Goal: Information Seeking & Learning: Compare options

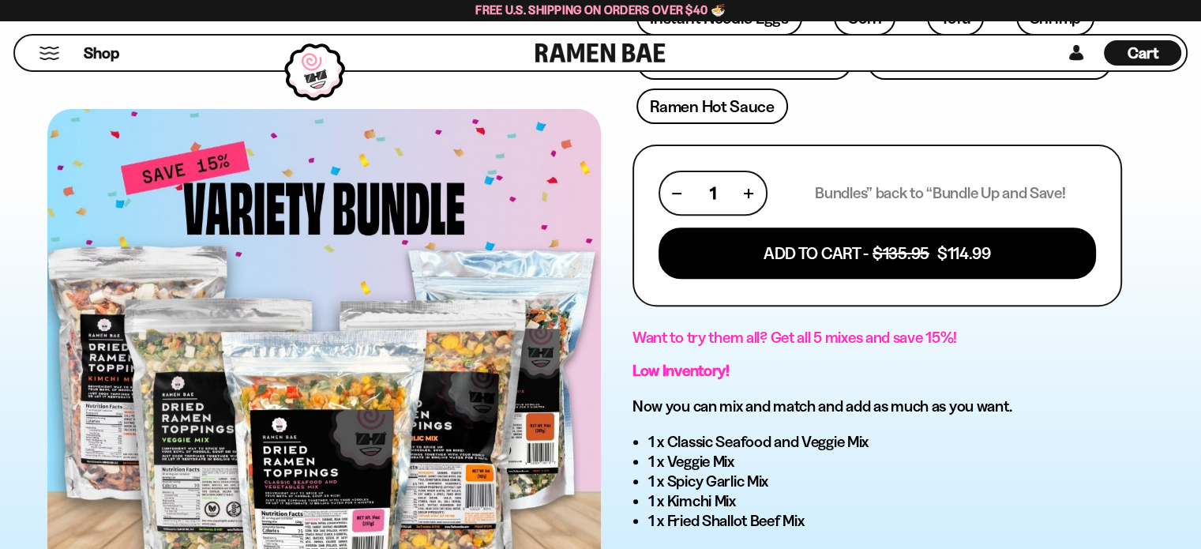
scroll to position [790, 0]
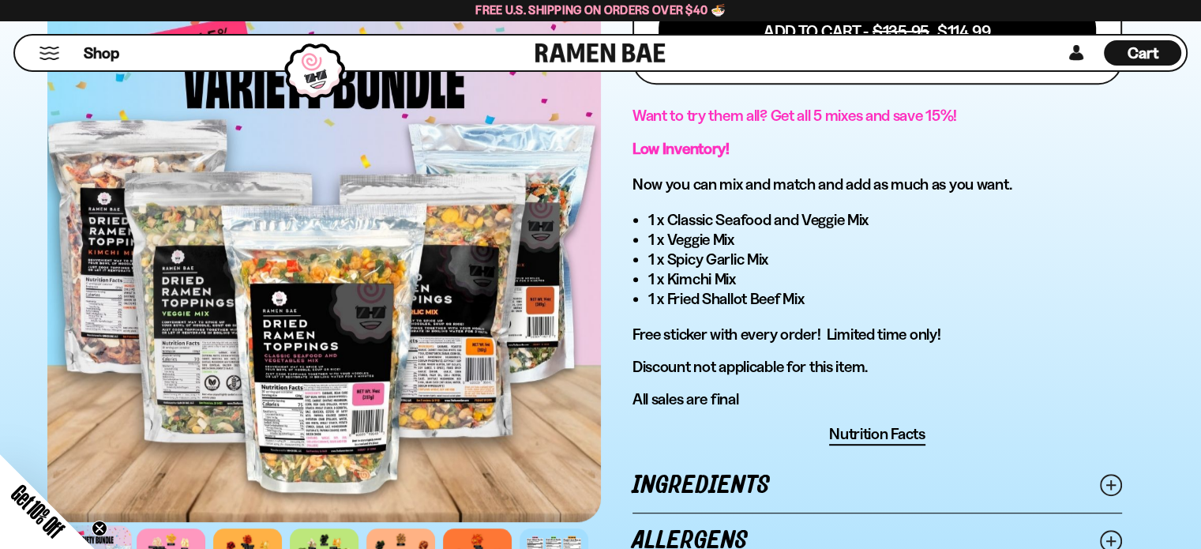
click at [900, 424] on span "Nutrition Facts" at bounding box center [877, 434] width 96 height 20
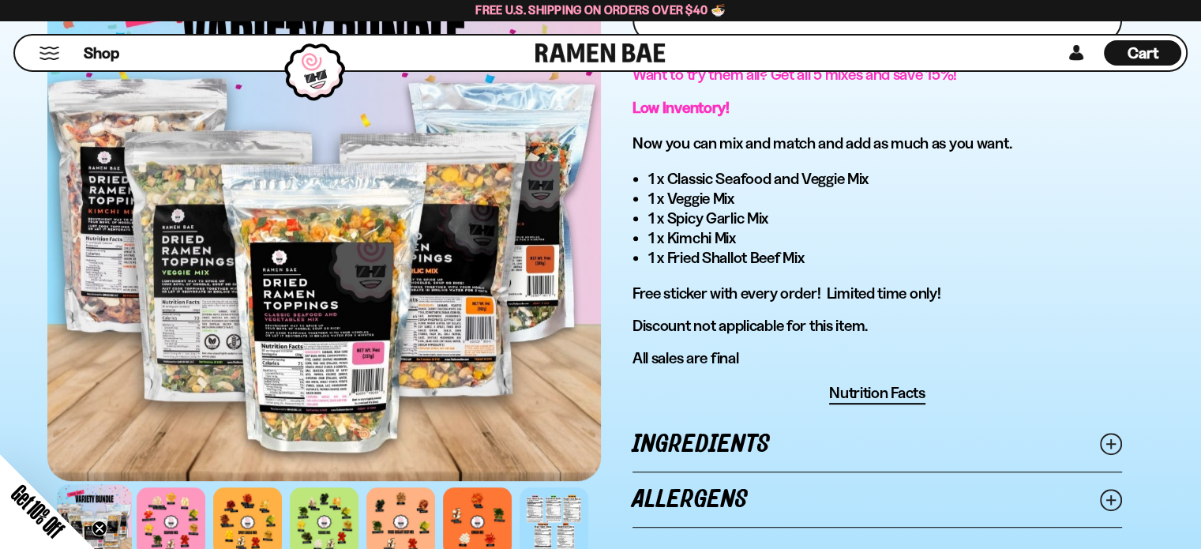
scroll to position [869, 0]
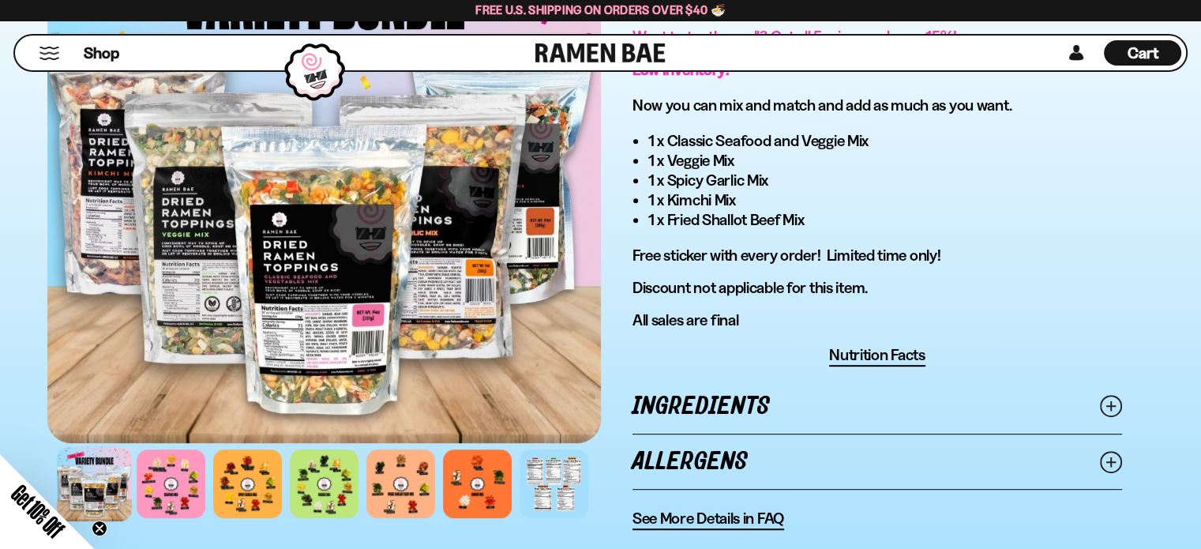
click at [874, 345] on span "Nutrition Facts" at bounding box center [877, 355] width 96 height 20
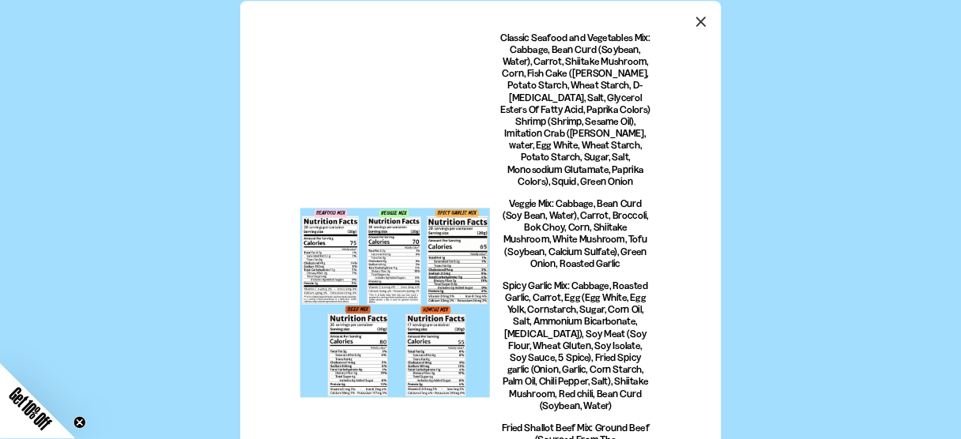
scroll to position [133, 0]
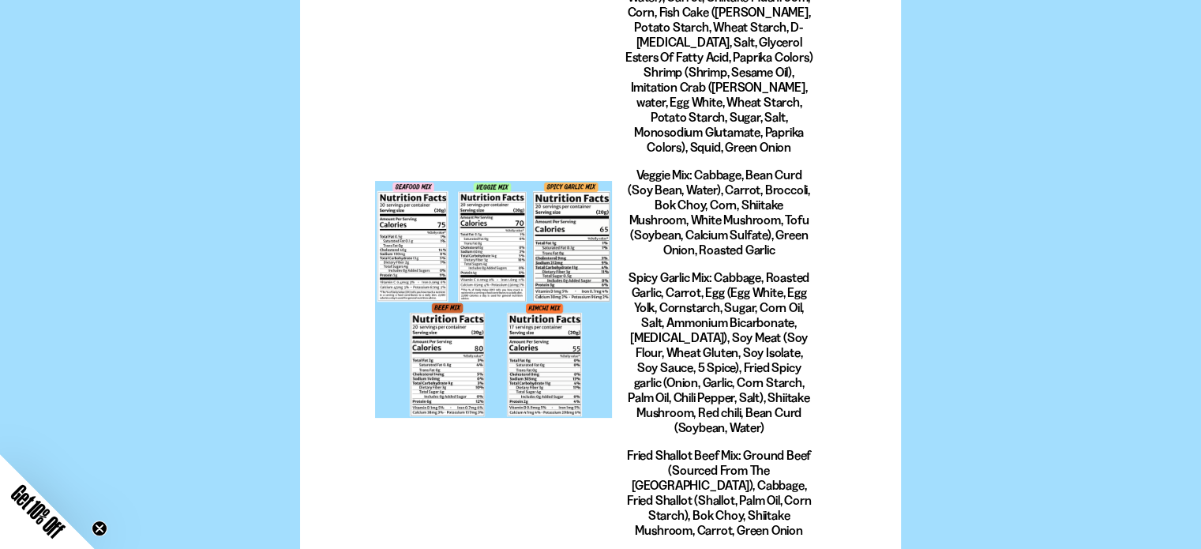
click at [530, 229] on div at bounding box center [493, 299] width 237 height 237
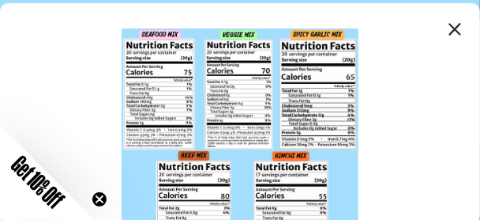
scroll to position [0, 0]
click at [450, 30] on icon "Close modal" at bounding box center [455, 29] width 10 height 10
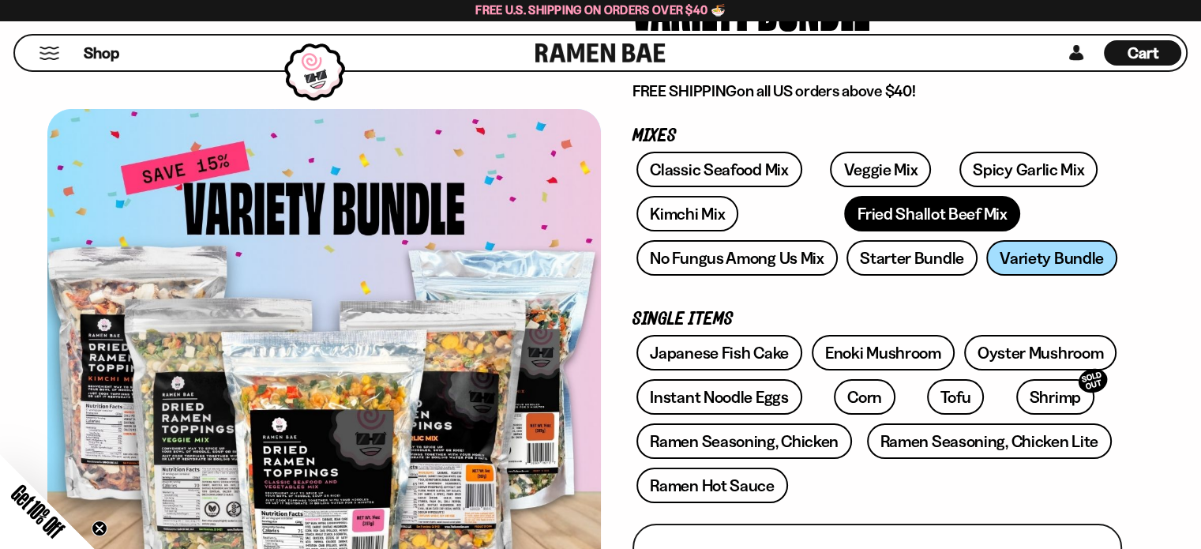
scroll to position [186, 0]
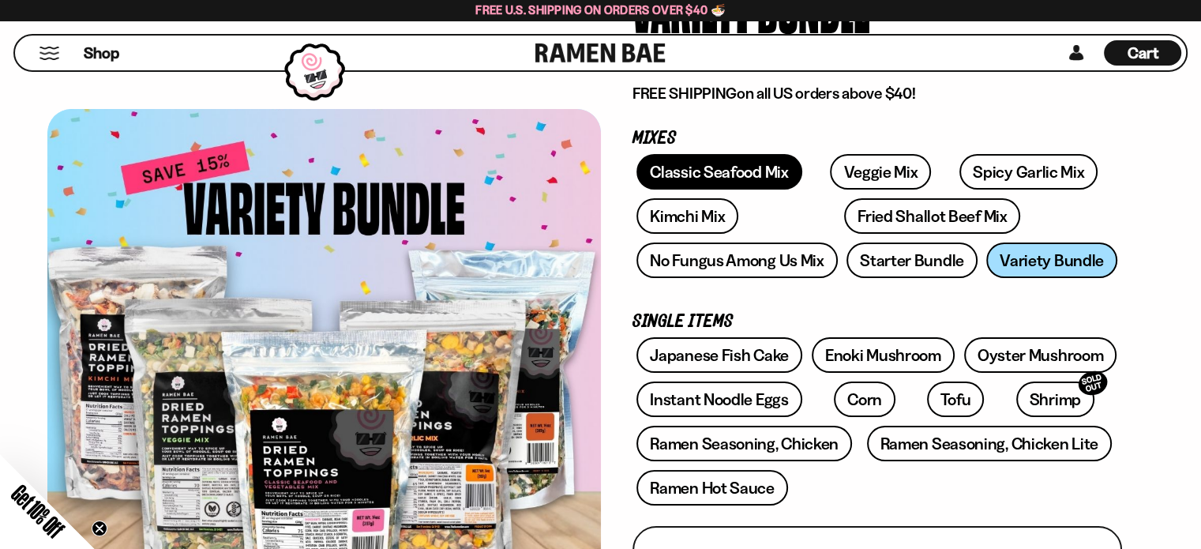
click at [765, 167] on link "Classic Seafood Mix" at bounding box center [719, 172] width 165 height 36
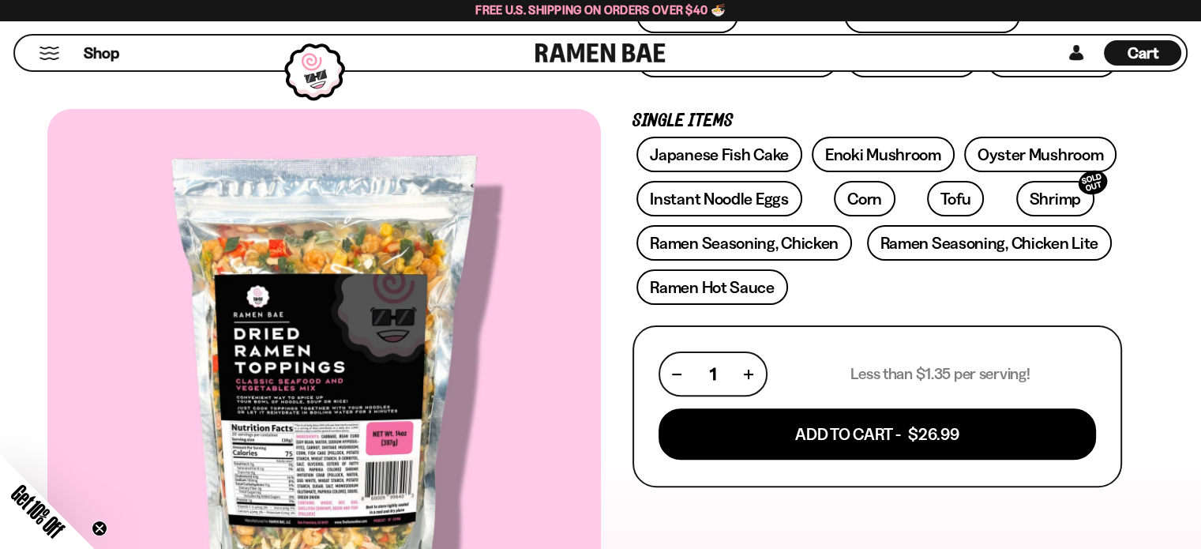
scroll to position [395, 0]
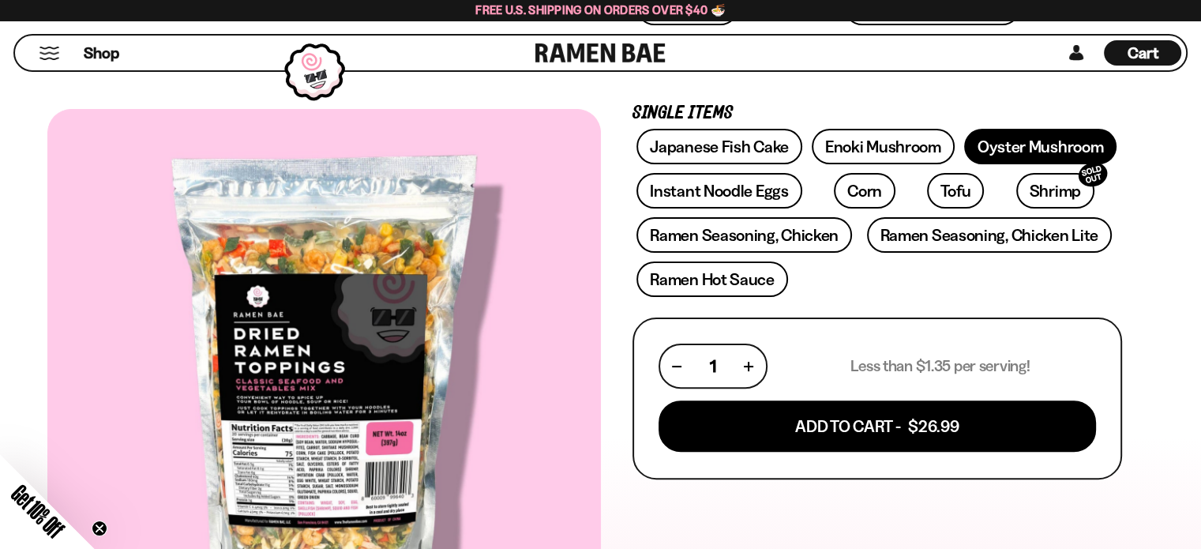
click at [1081, 140] on link "Oyster Mushroom" at bounding box center [1041, 147] width 153 height 36
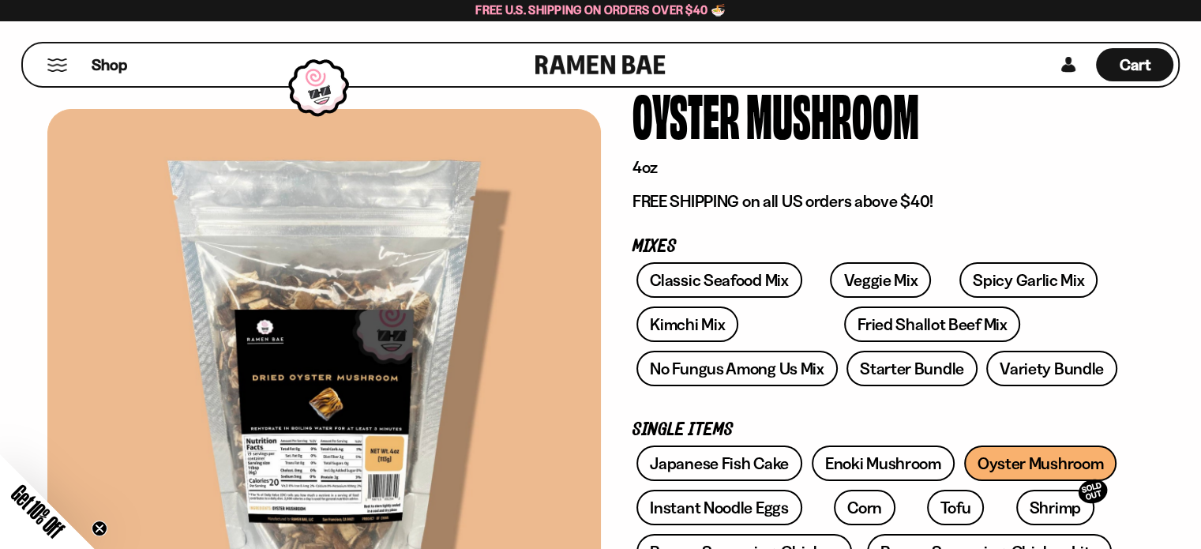
scroll to position [79, 0]
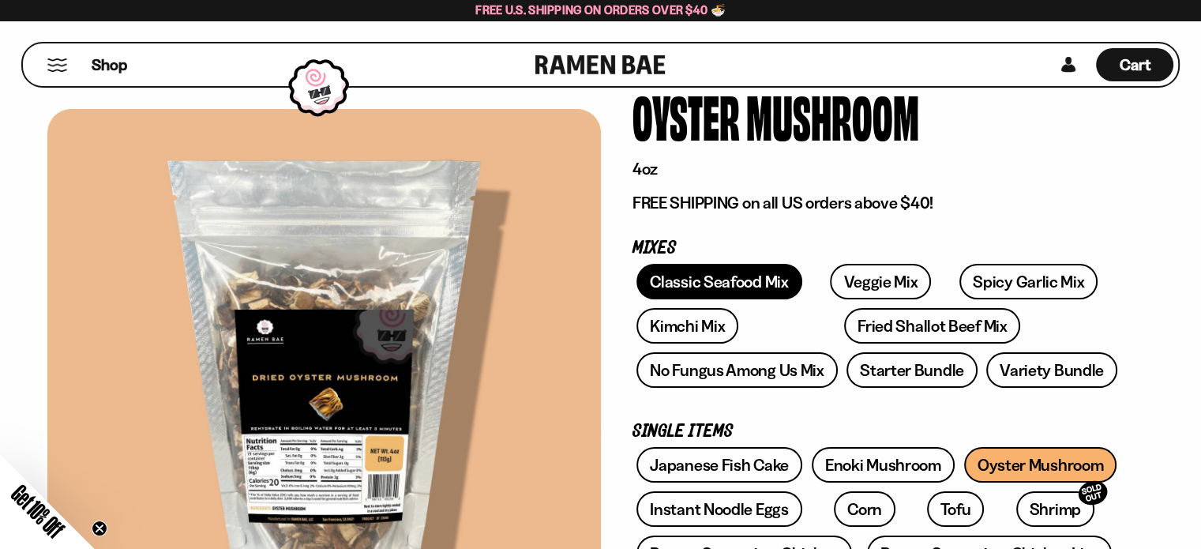
click at [712, 285] on link "Classic Seafood Mix" at bounding box center [719, 282] width 165 height 36
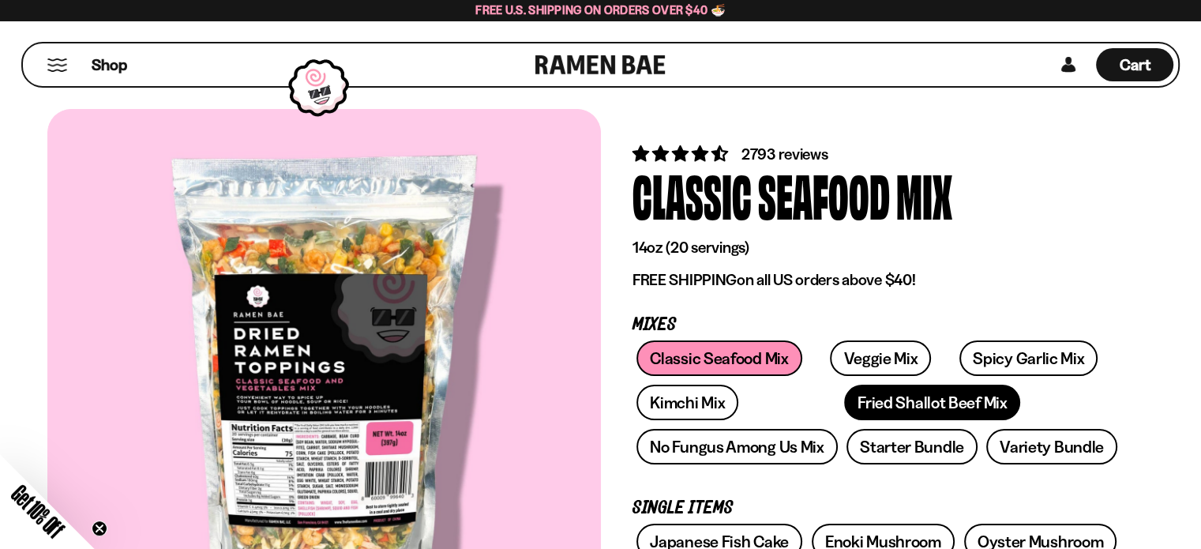
click at [865, 395] on link "Fried Shallot Beef Mix" at bounding box center [932, 403] width 176 height 36
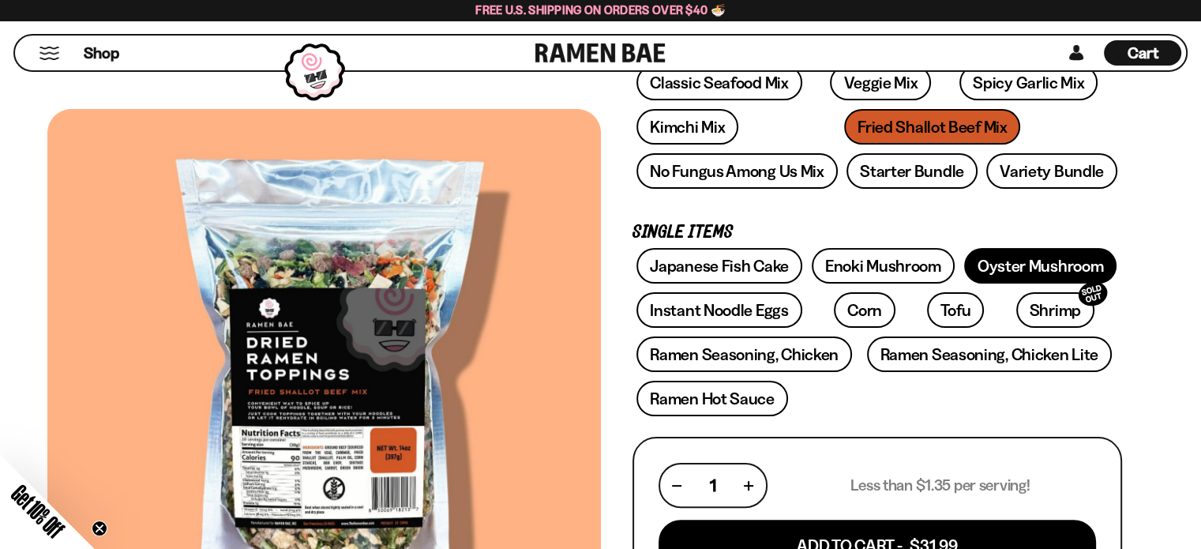
scroll to position [316, 0]
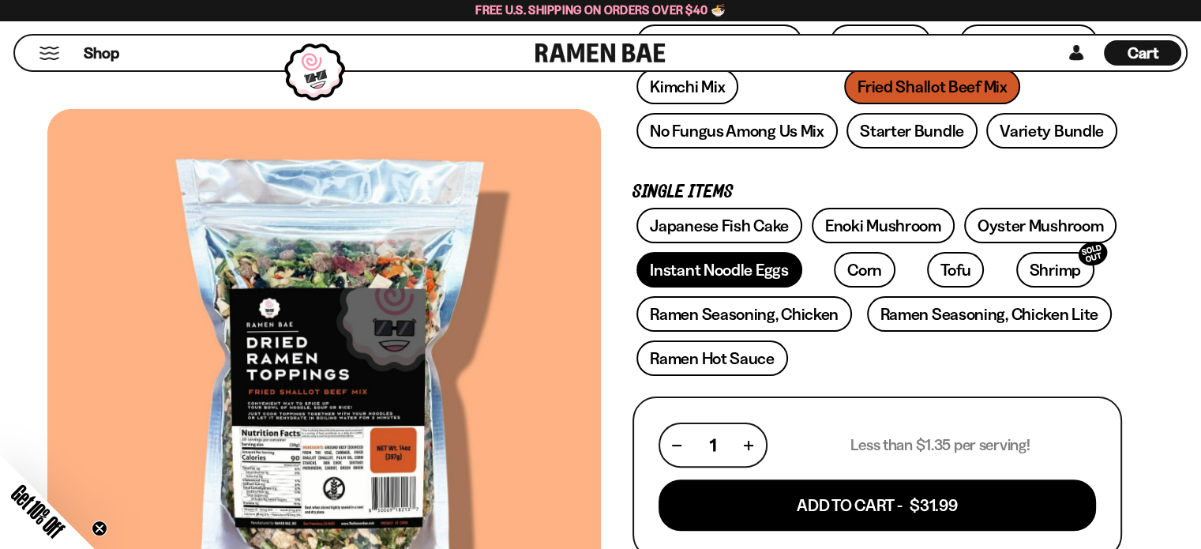
click at [744, 269] on link "Instant Noodle Eggs" at bounding box center [719, 270] width 165 height 36
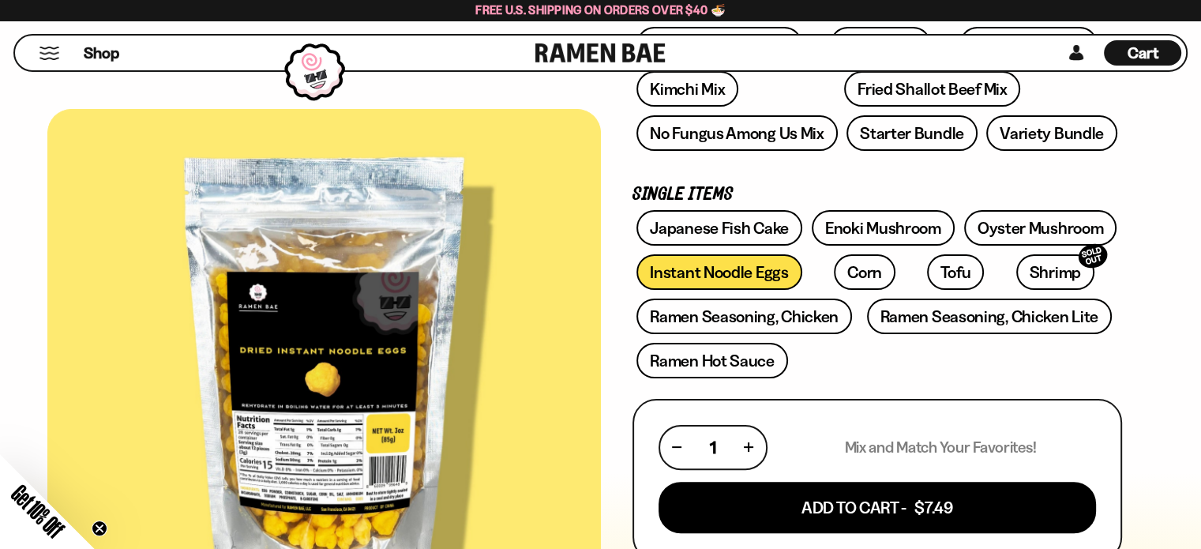
scroll to position [395, 0]
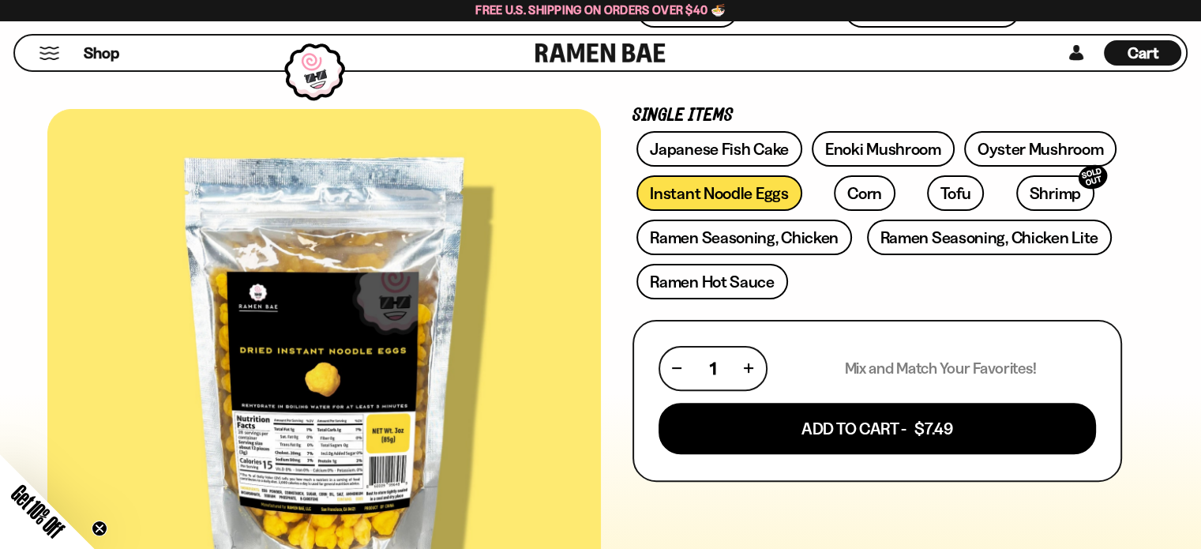
click at [347, 359] on div at bounding box center [324, 379] width 554 height 540
click at [322, 354] on div at bounding box center [324, 379] width 554 height 540
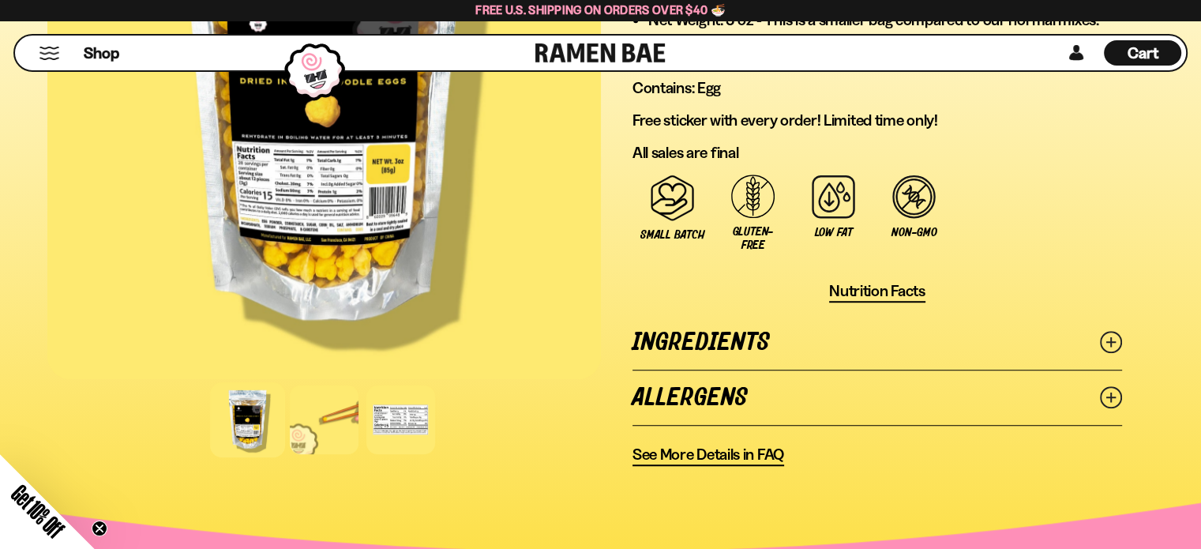
scroll to position [1027, 0]
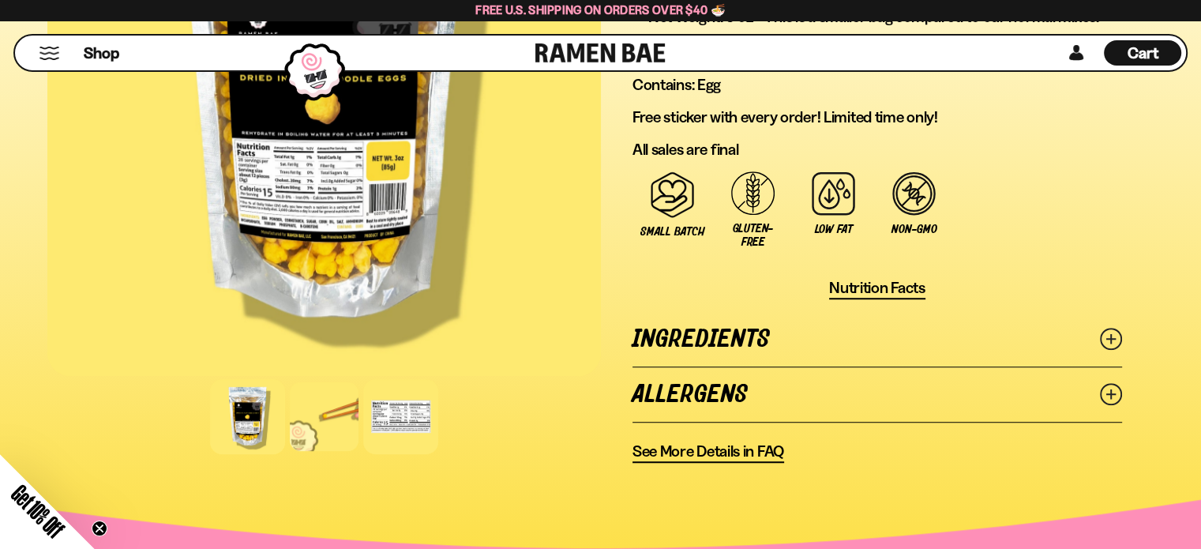
click at [401, 413] on div at bounding box center [400, 416] width 75 height 75
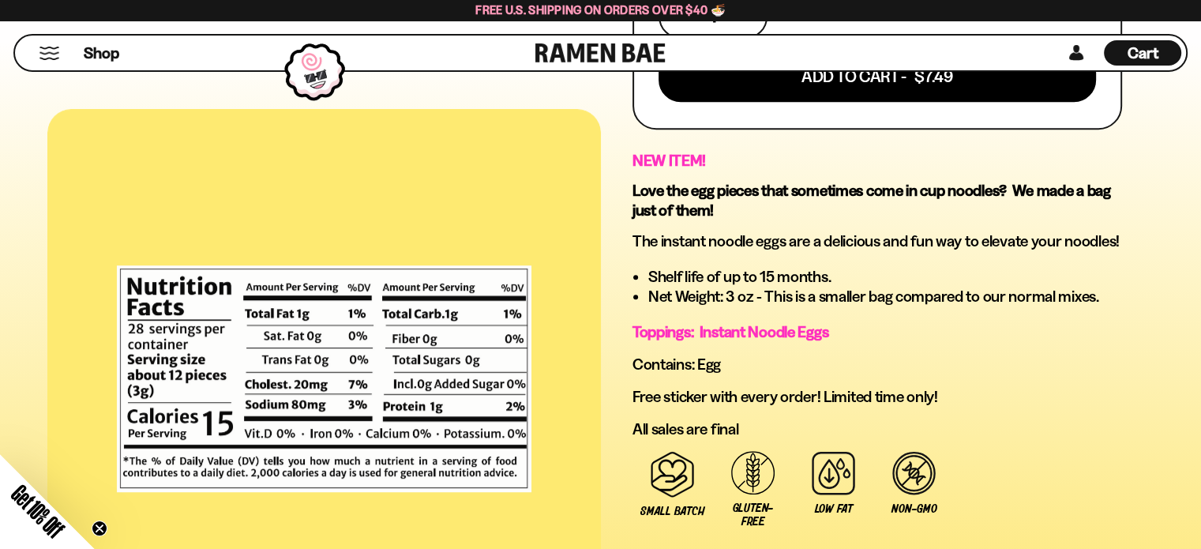
scroll to position [711, 0]
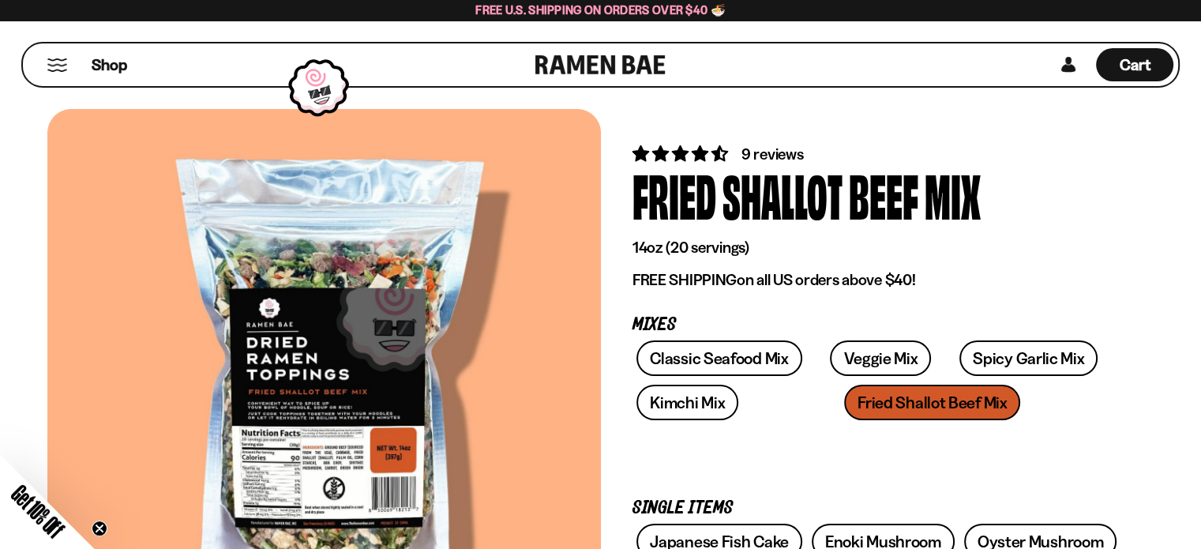
scroll to position [316, 0]
